Goal: Transaction & Acquisition: Purchase product/service

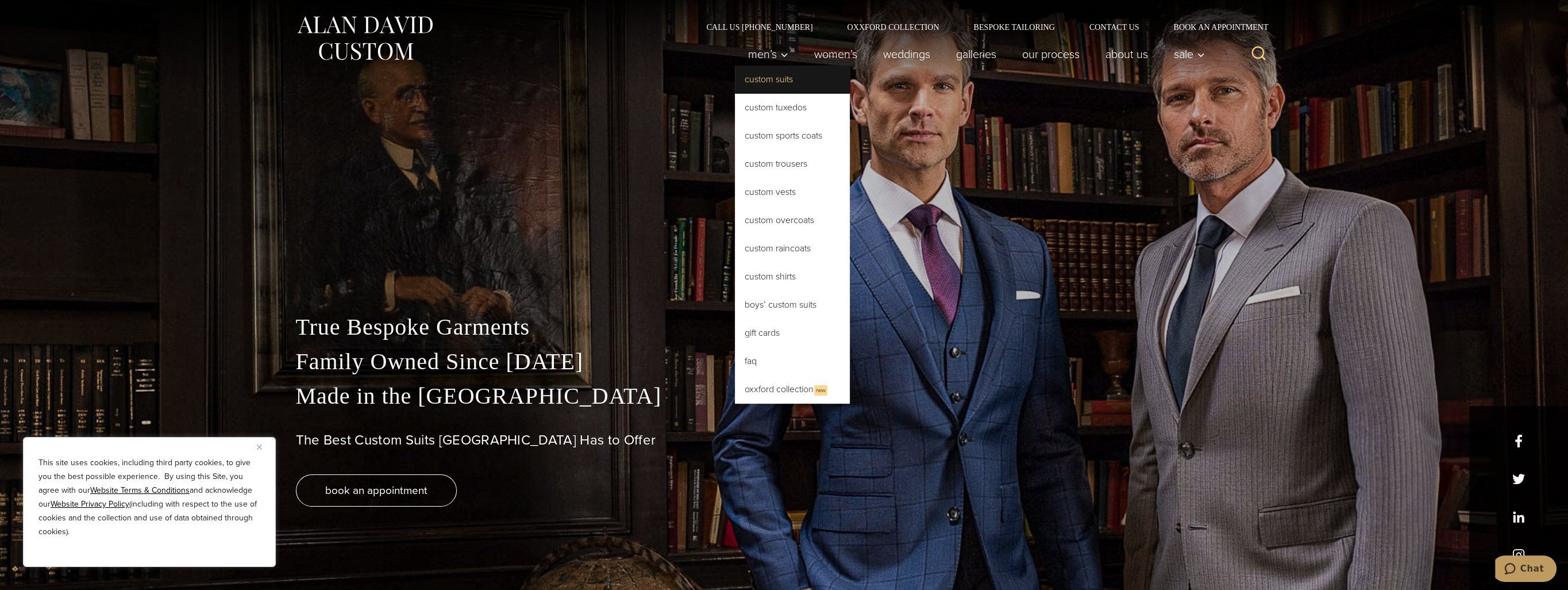
click at [765, 84] on link "Custom Suits" at bounding box center [792, 79] width 115 height 28
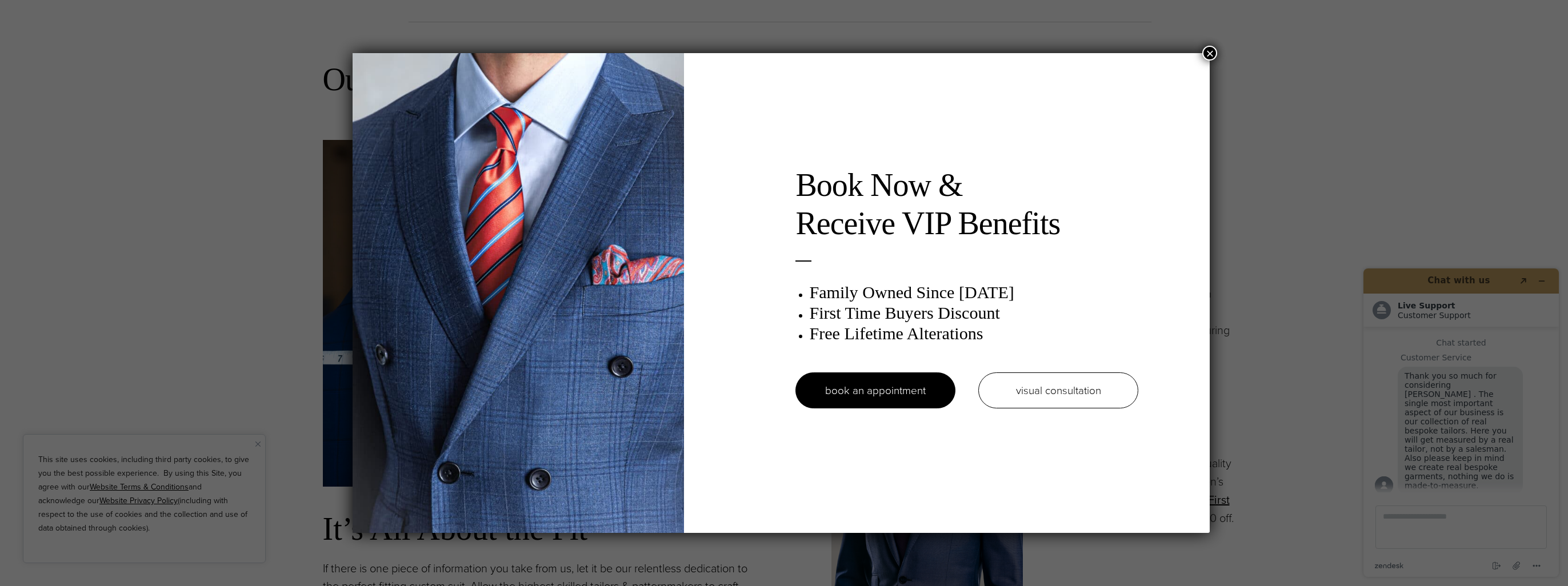
click at [1209, 50] on button "×" at bounding box center [1210, 53] width 15 height 15
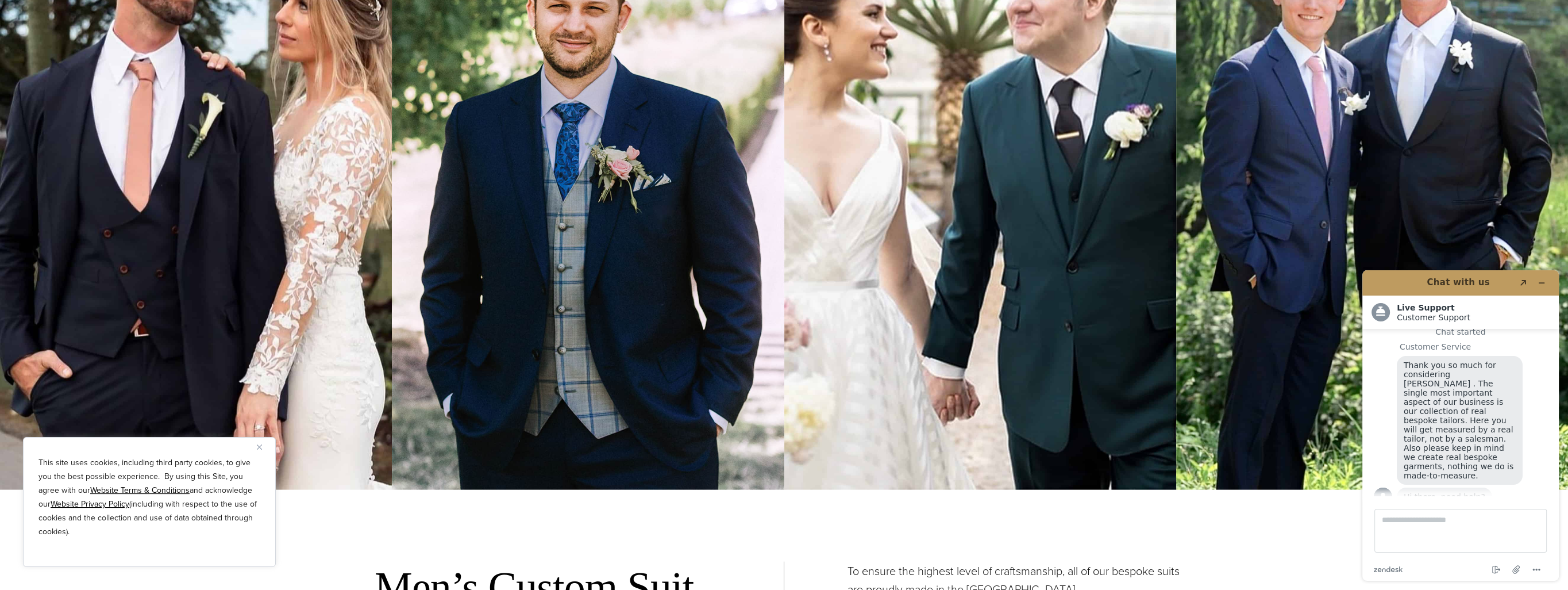
scroll to position [4485, 0]
